Goal: Navigation & Orientation: Find specific page/section

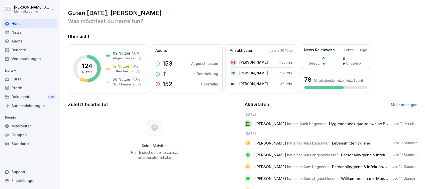
click at [24, 41] on div "Audits" at bounding box center [30, 41] width 55 height 9
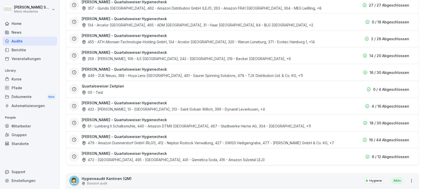
scroll to position [428, 0]
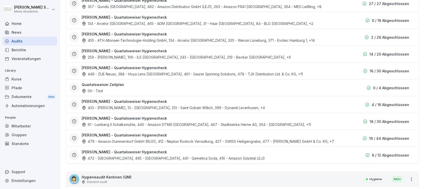
click at [117, 138] on div "479 - Amazon Dummerstorf GmbH (RLG1), 412 - Neptun Rostock Verwaltung, 427 - [G…" at bounding box center [208, 140] width 253 height 5
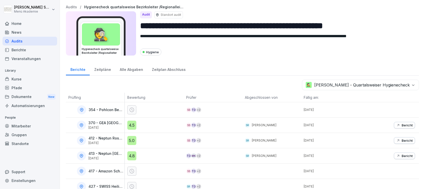
click at [16, 39] on div "Audits" at bounding box center [30, 41] width 55 height 9
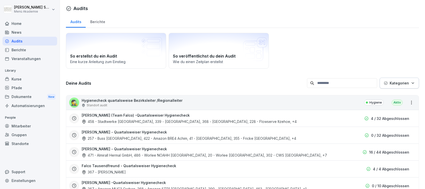
click at [98, 24] on div "Berichte" at bounding box center [98, 21] width 24 height 13
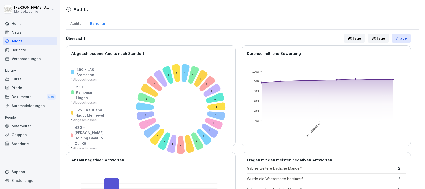
click at [17, 23] on div "Home" at bounding box center [30, 23] width 55 height 9
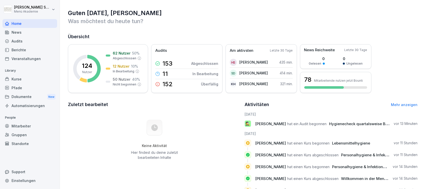
click at [407, 103] on link "Mehr anzeigen" at bounding box center [404, 104] width 27 height 4
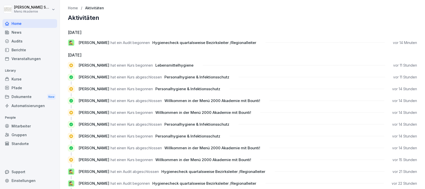
click at [11, 40] on div "Audits" at bounding box center [30, 41] width 55 height 9
